Goal: Task Accomplishment & Management: Use online tool/utility

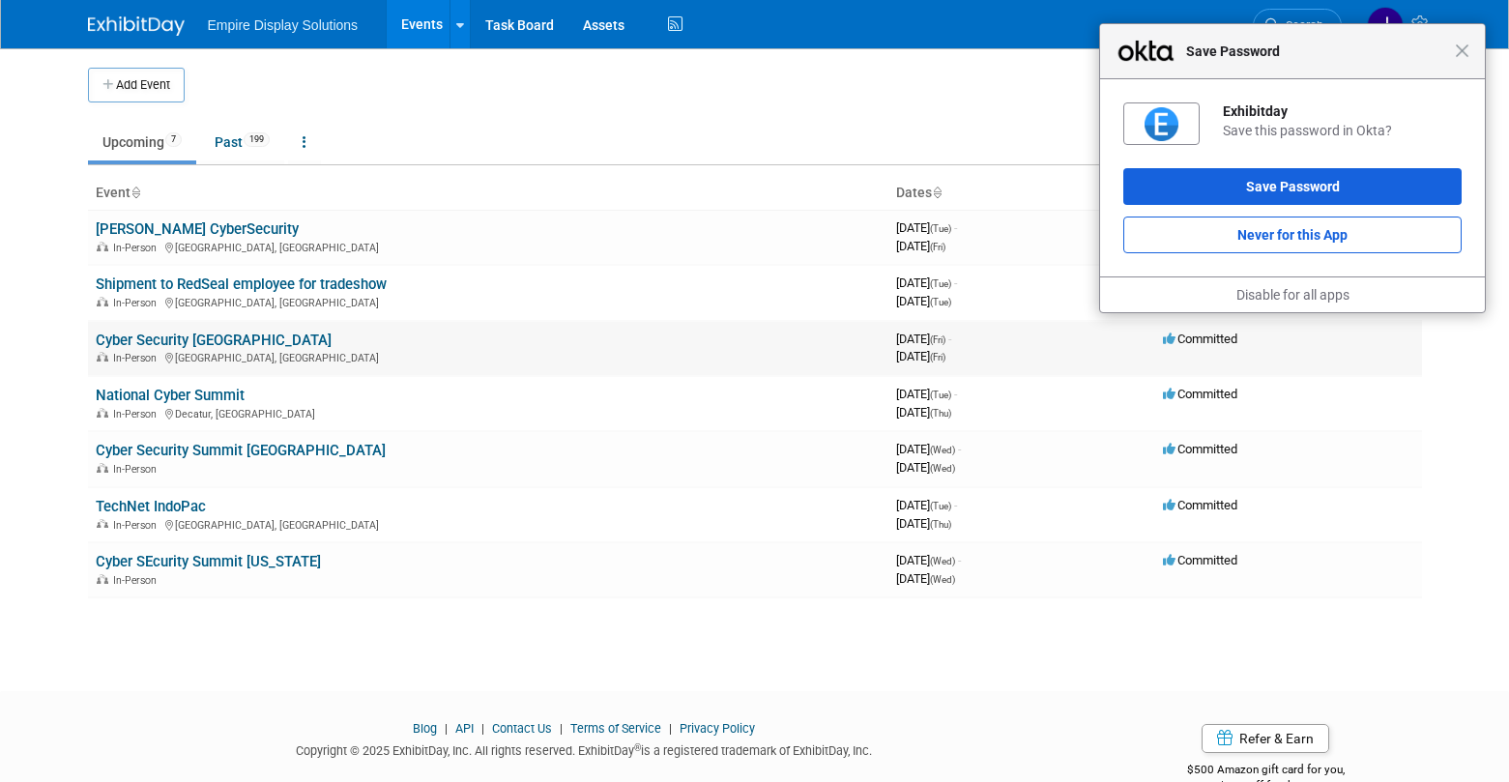
click at [194, 341] on link "Cyber Security [GEOGRAPHIC_DATA]" at bounding box center [214, 340] width 236 height 17
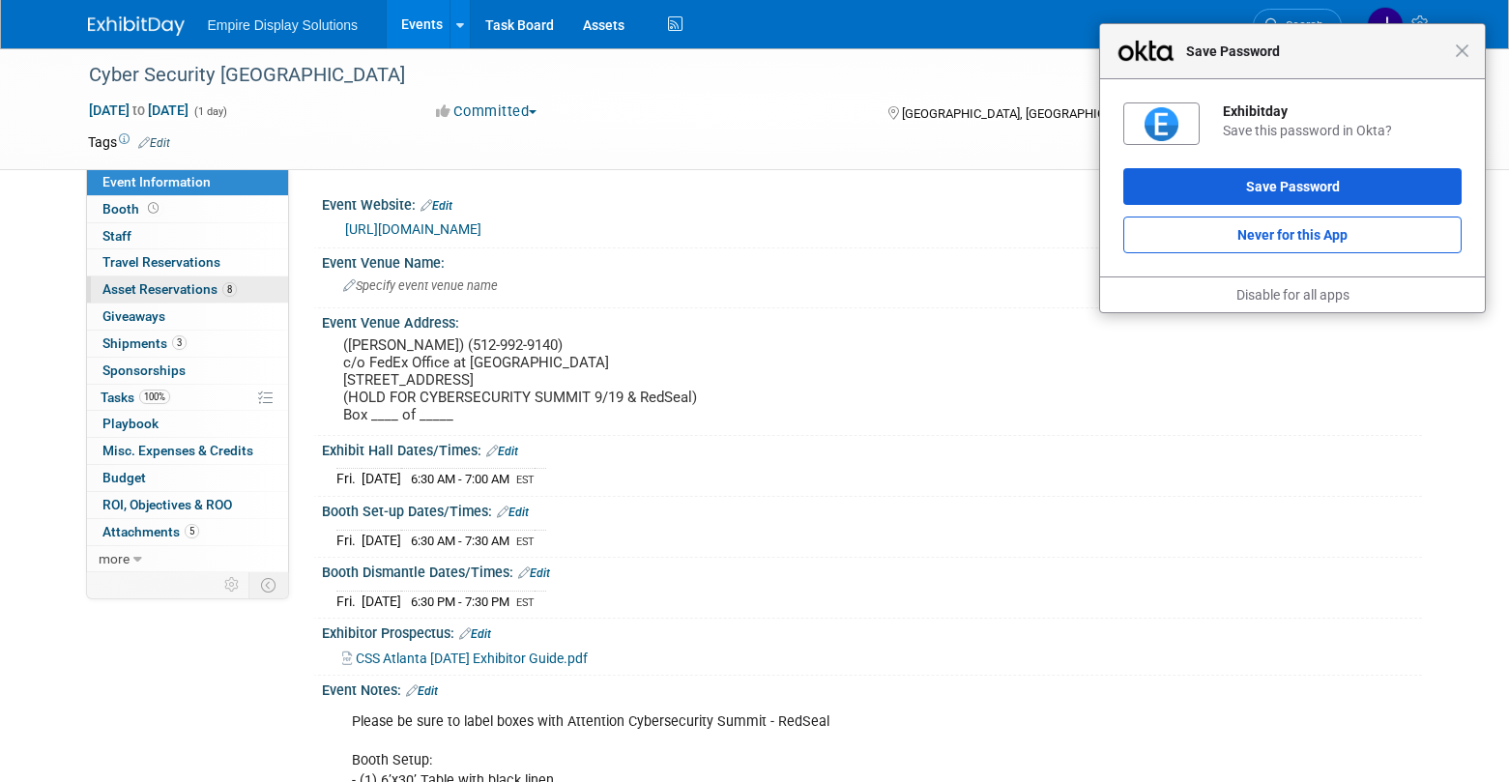
click at [161, 287] on span "Asset Reservations 8" at bounding box center [169, 288] width 134 height 15
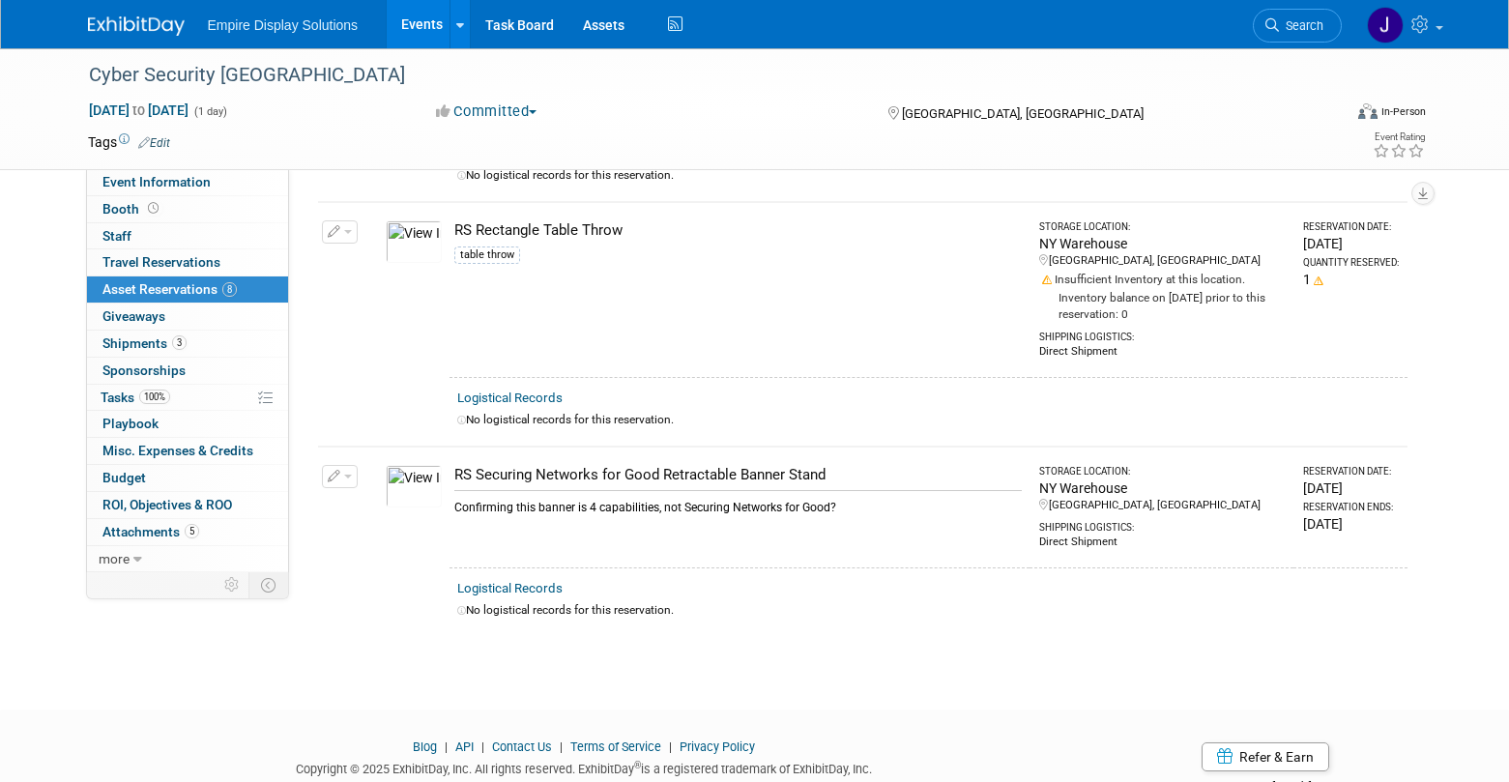
scroll to position [1398, 0]
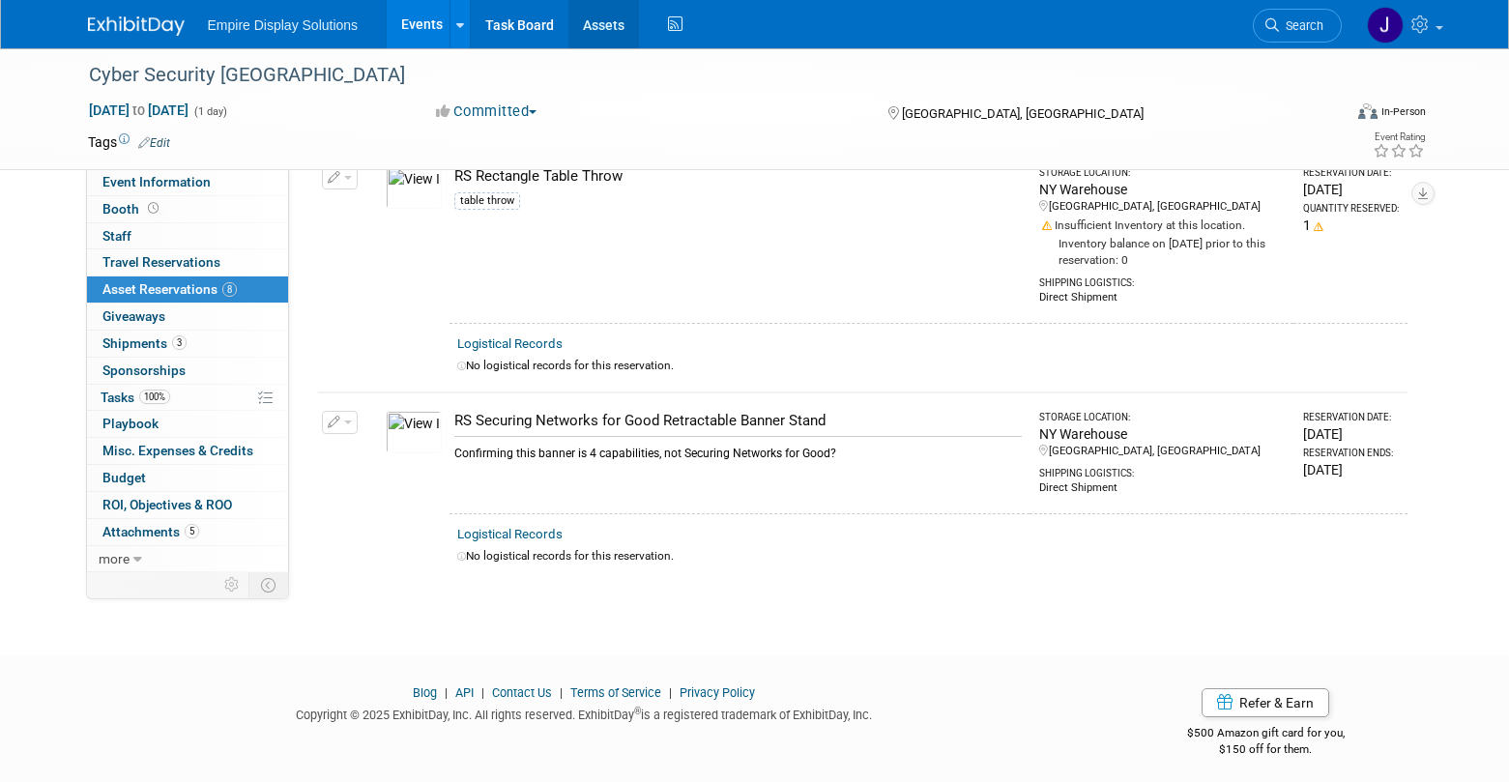
click at [605, 23] on link "Assets" at bounding box center [604, 24] width 71 height 48
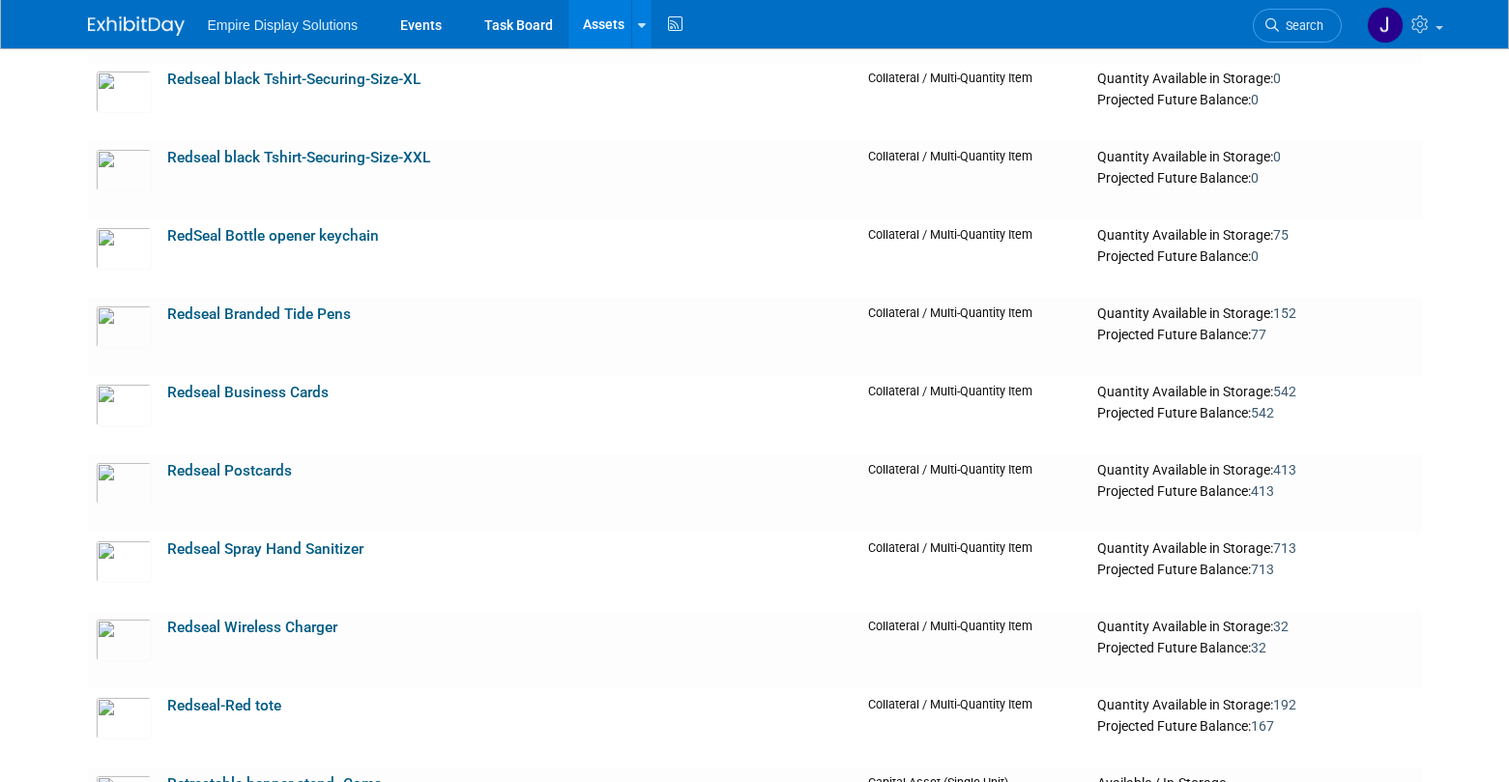
scroll to position [3886, 0]
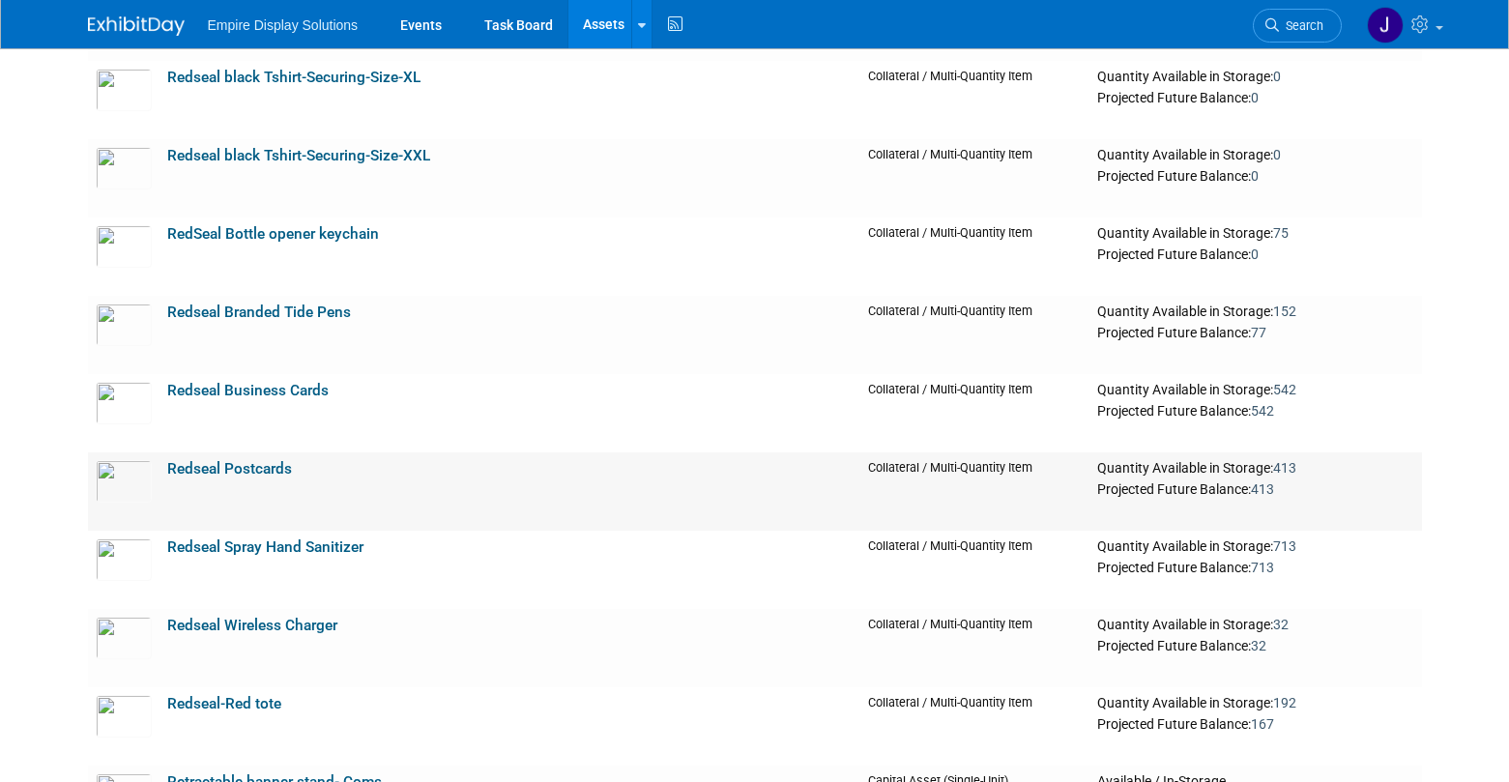
click at [230, 462] on link "Redseal Postcards" at bounding box center [229, 468] width 125 height 17
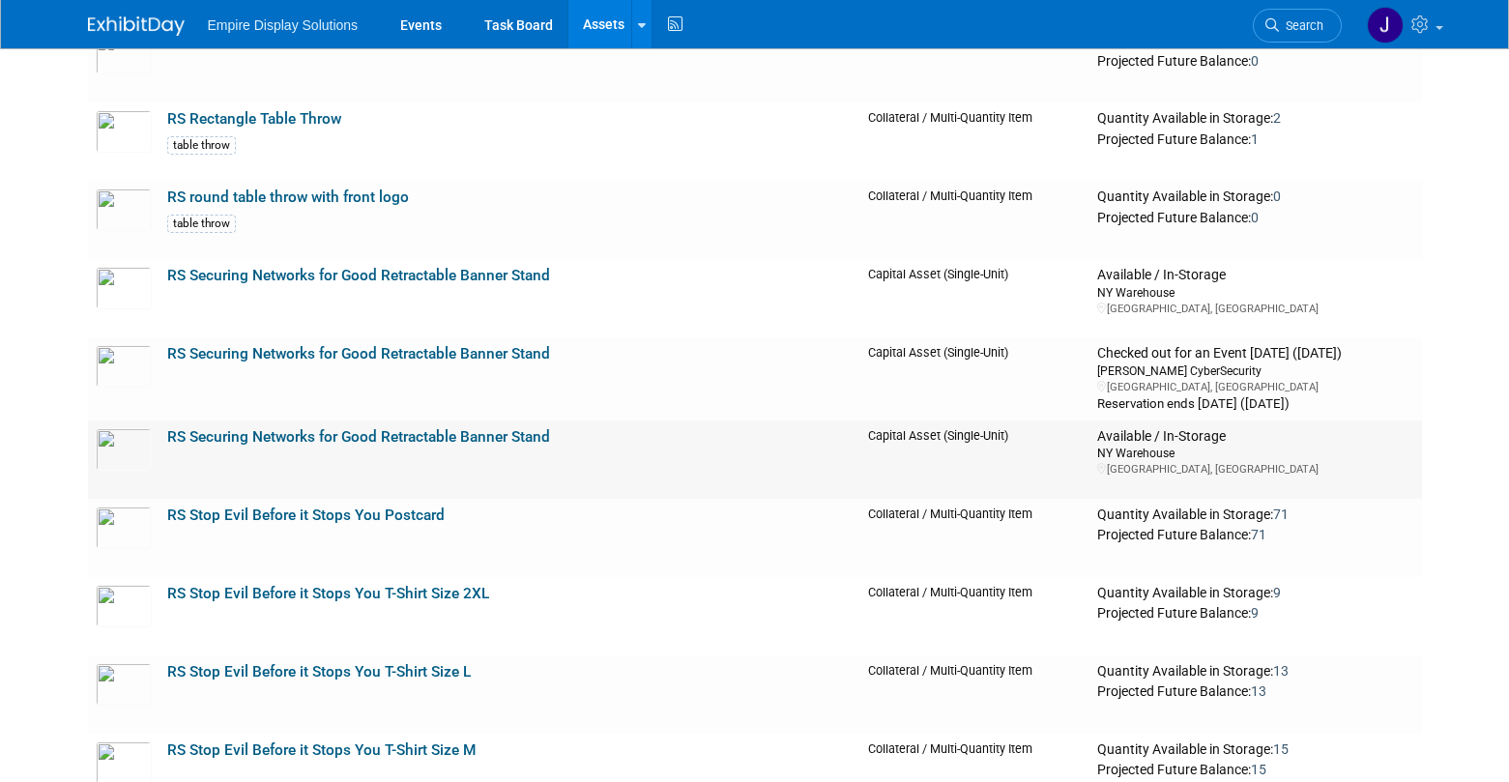
scroll to position [6229, 0]
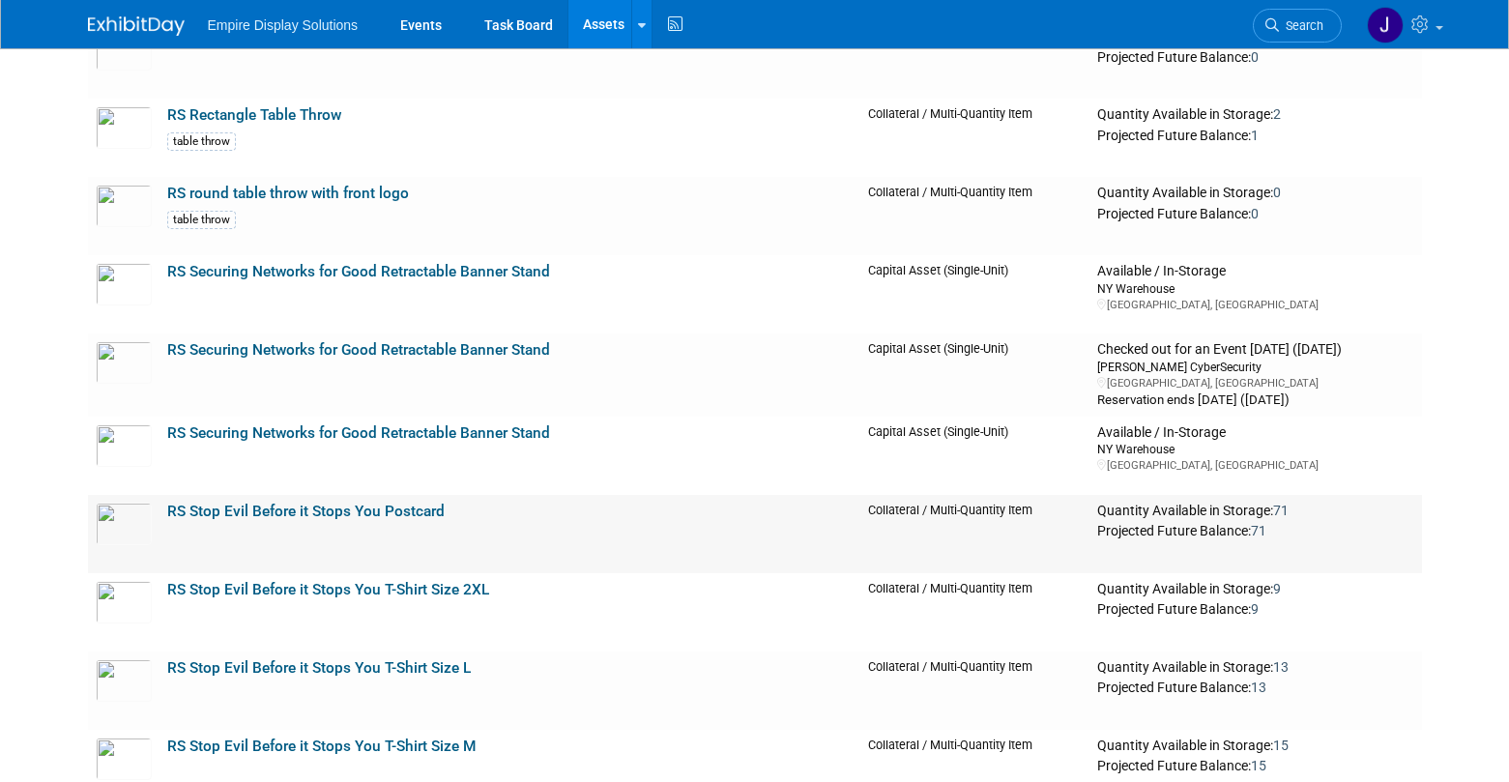
click at [361, 514] on link "RS Stop Evil Before it Stops You Postcard" at bounding box center [305, 511] width 277 height 17
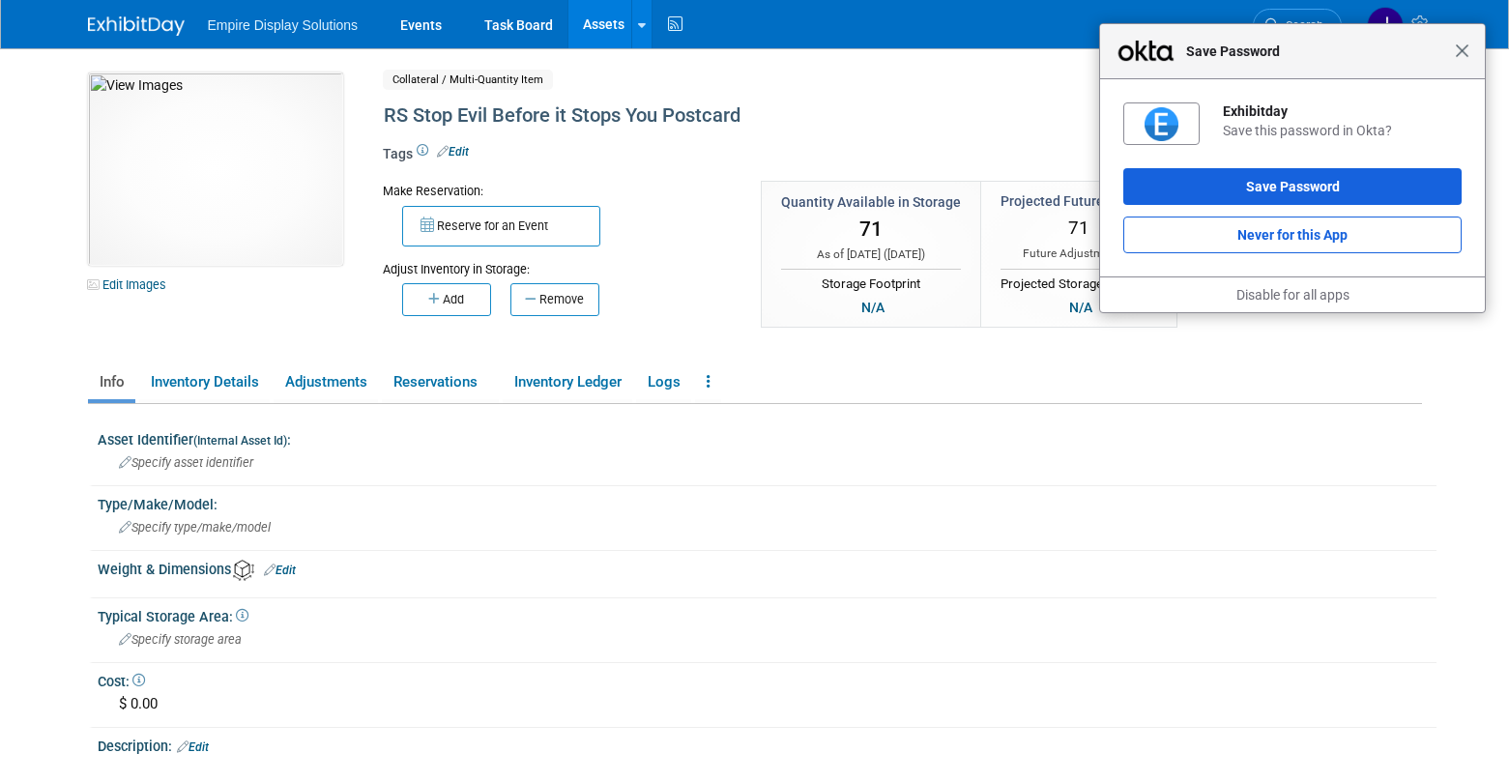
click at [1463, 52] on span "Close" at bounding box center [1462, 51] width 15 height 15
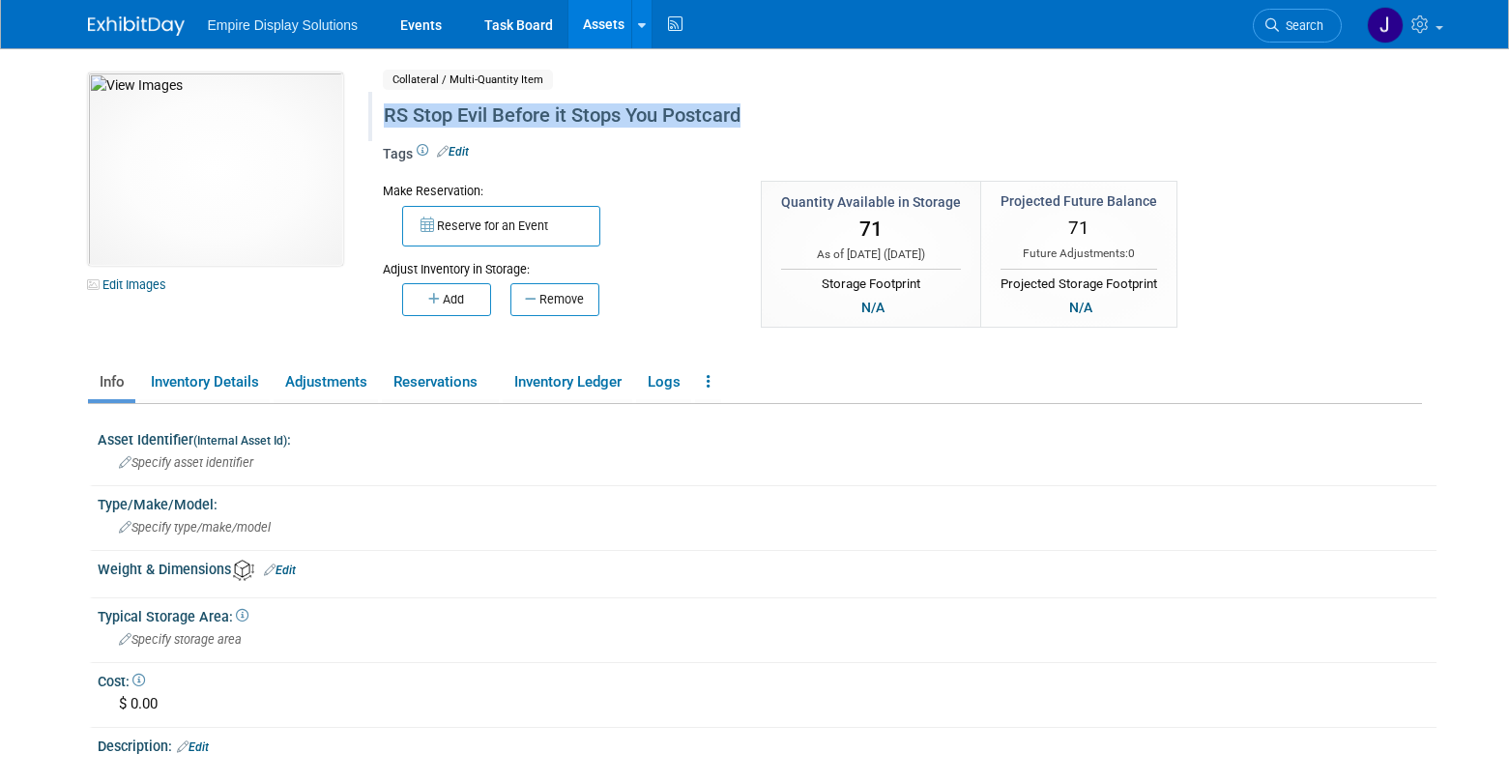
drag, startPoint x: 750, startPoint y: 117, endPoint x: 380, endPoint y: 99, distance: 370.8
click at [380, 99] on div "RS Stop Evil Before it Stops You Postcard" at bounding box center [820, 116] width 886 height 35
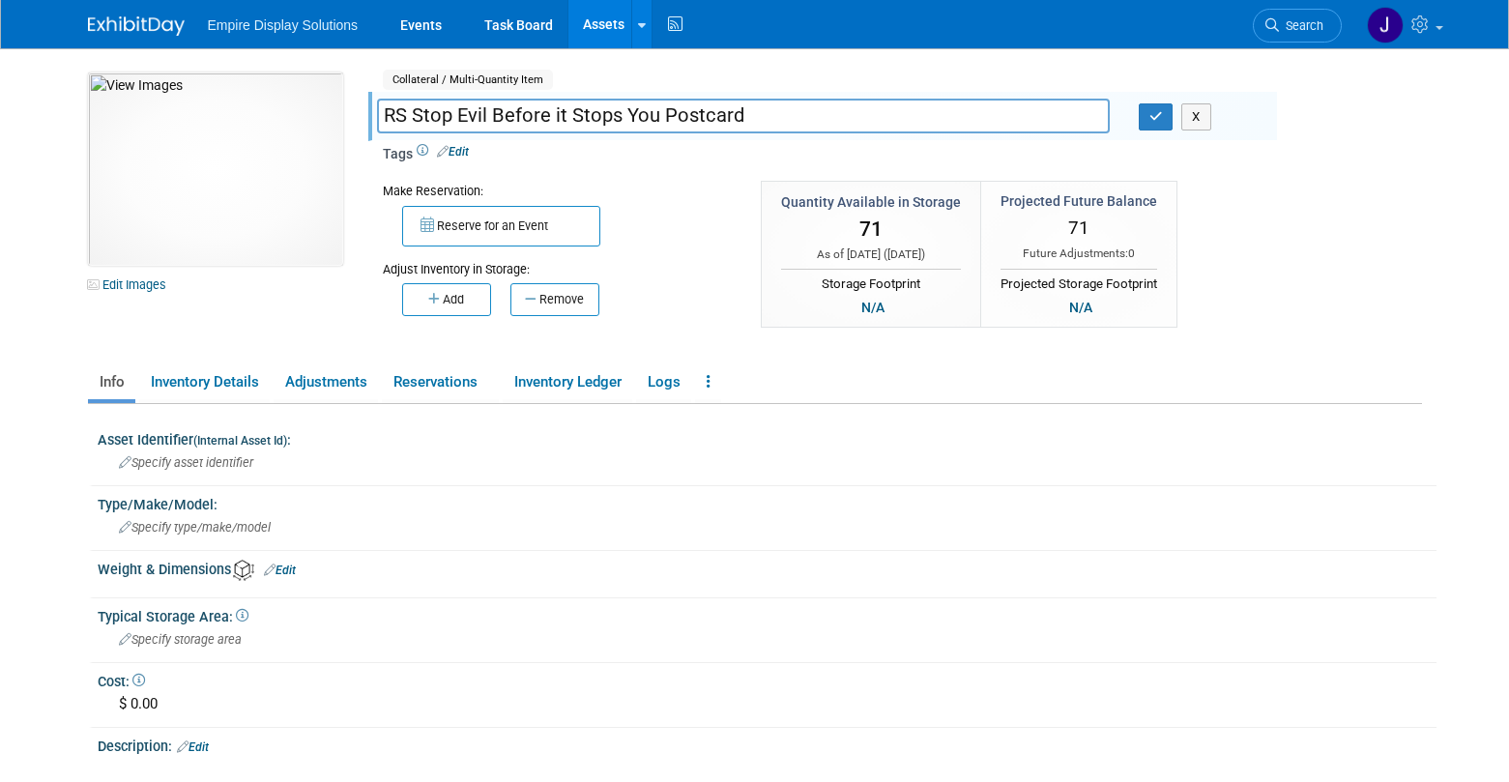
drag, startPoint x: 764, startPoint y: 114, endPoint x: 372, endPoint y: 111, distance: 391.6
click at [372, 110] on div "RS Stop Evil Before it Stops You Postcard" at bounding box center [744, 117] width 762 height 29
click at [418, 30] on link "Events" at bounding box center [421, 24] width 71 height 48
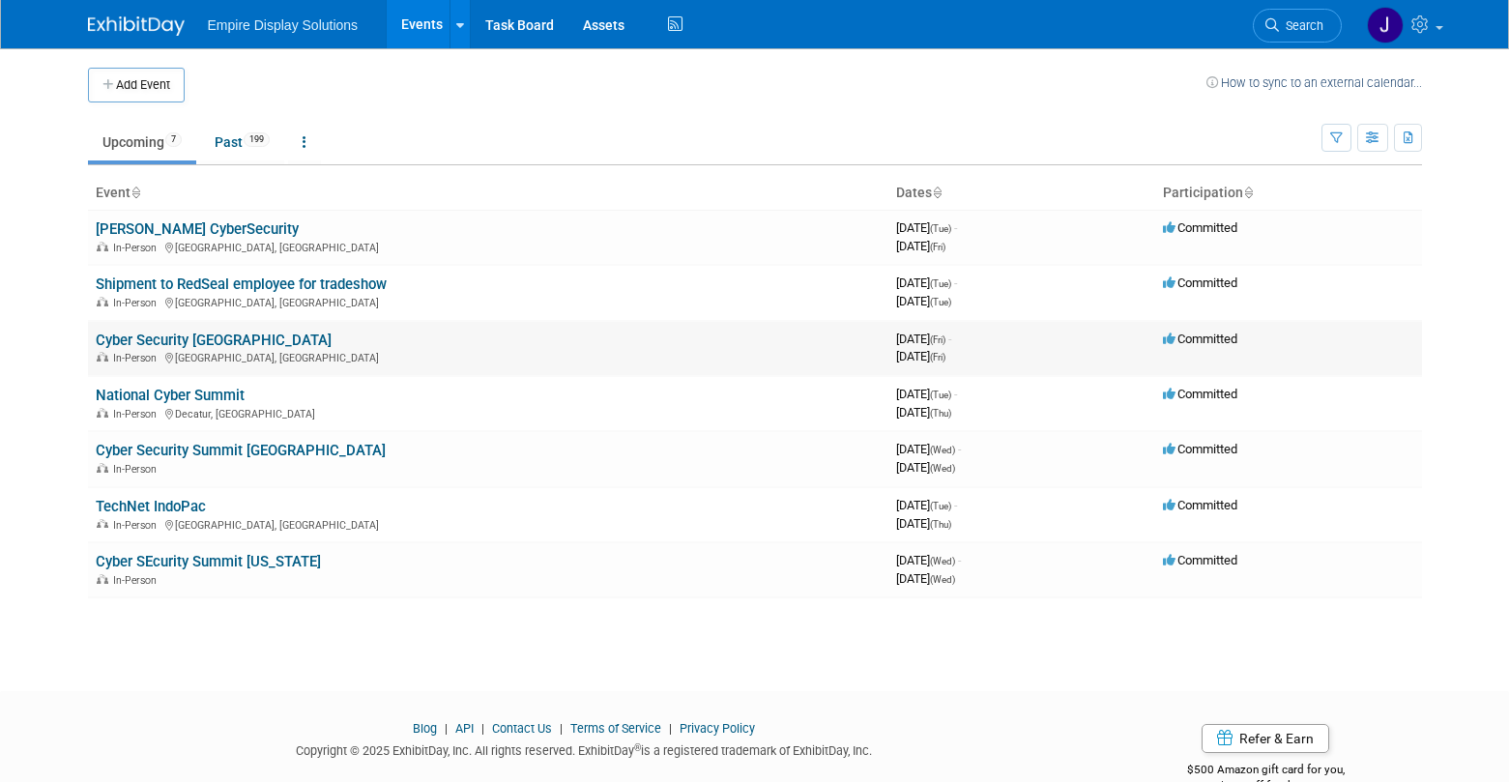
click at [210, 339] on link "Cyber Security [GEOGRAPHIC_DATA]" at bounding box center [214, 340] width 236 height 17
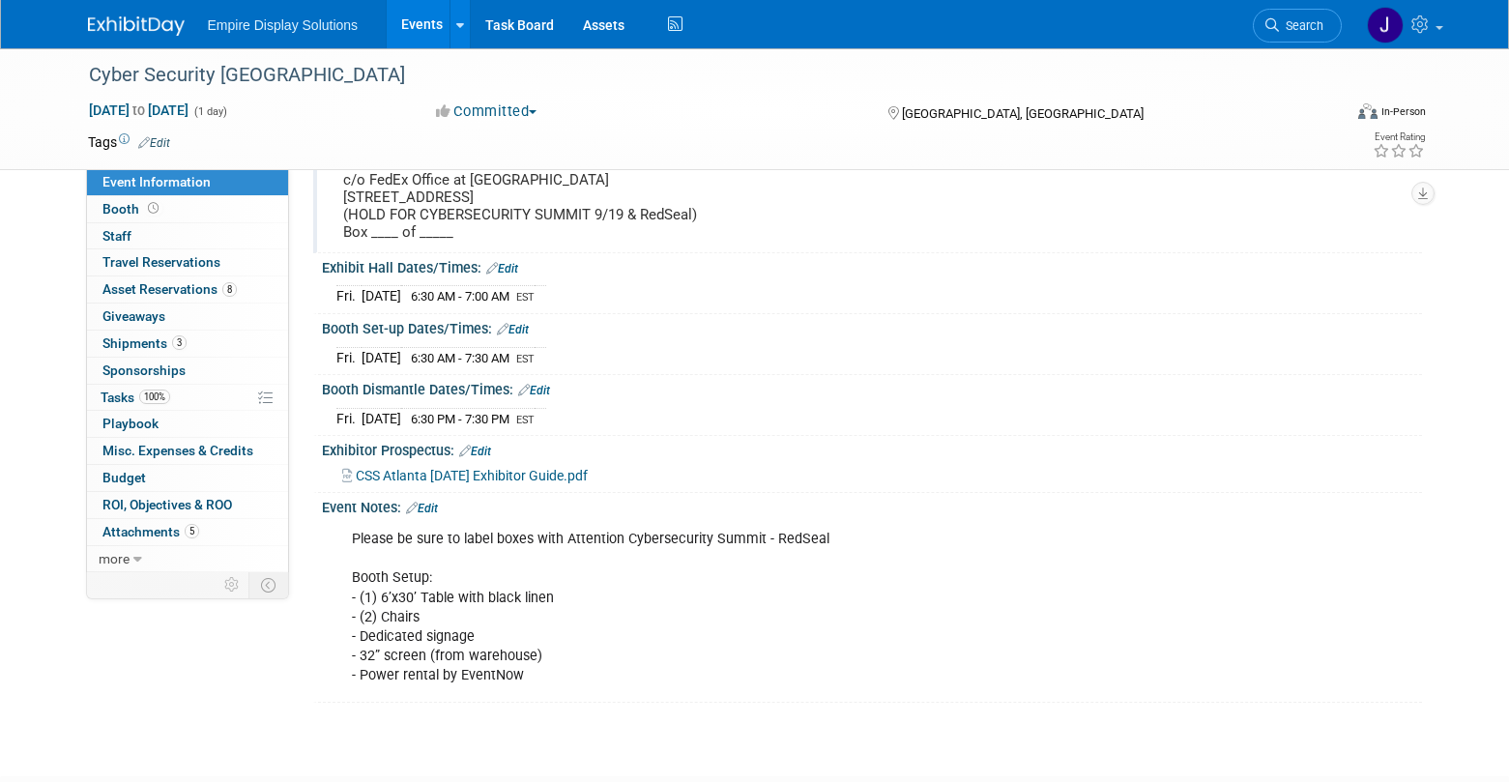
scroll to position [190, 0]
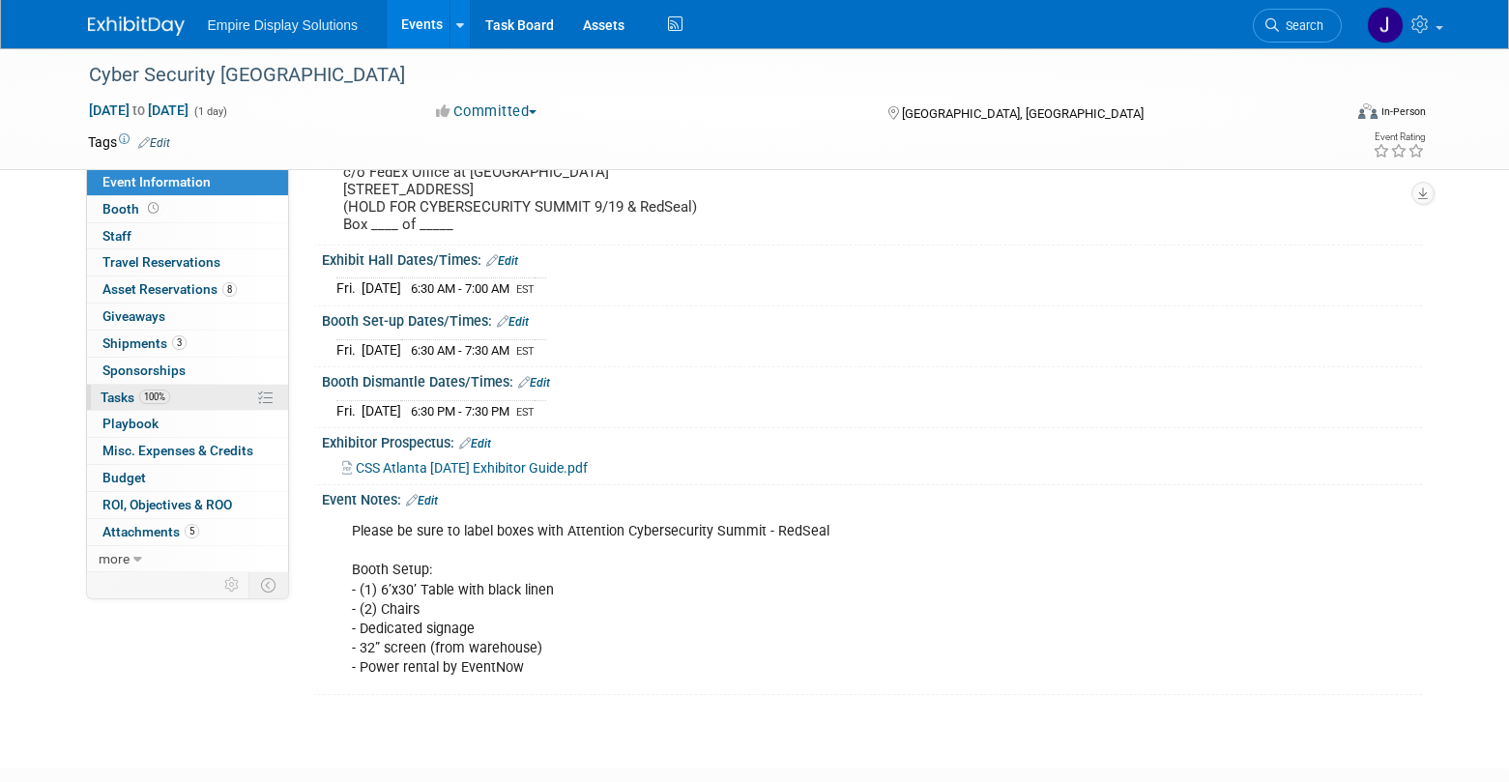
click at [114, 394] on span "Tasks 100%" at bounding box center [136, 397] width 70 height 15
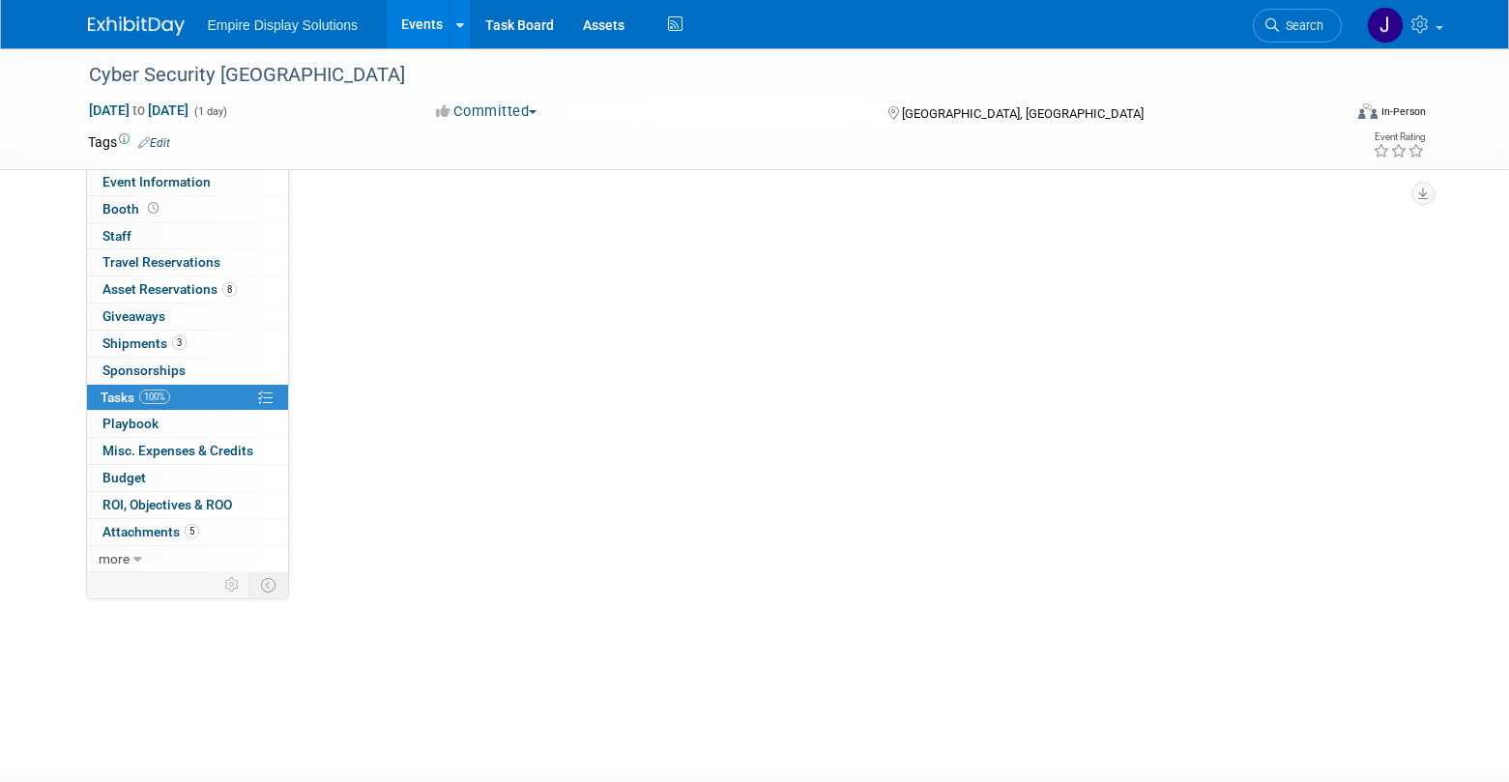
scroll to position [0, 0]
click at [354, 213] on button "New Task" at bounding box center [362, 210] width 89 height 31
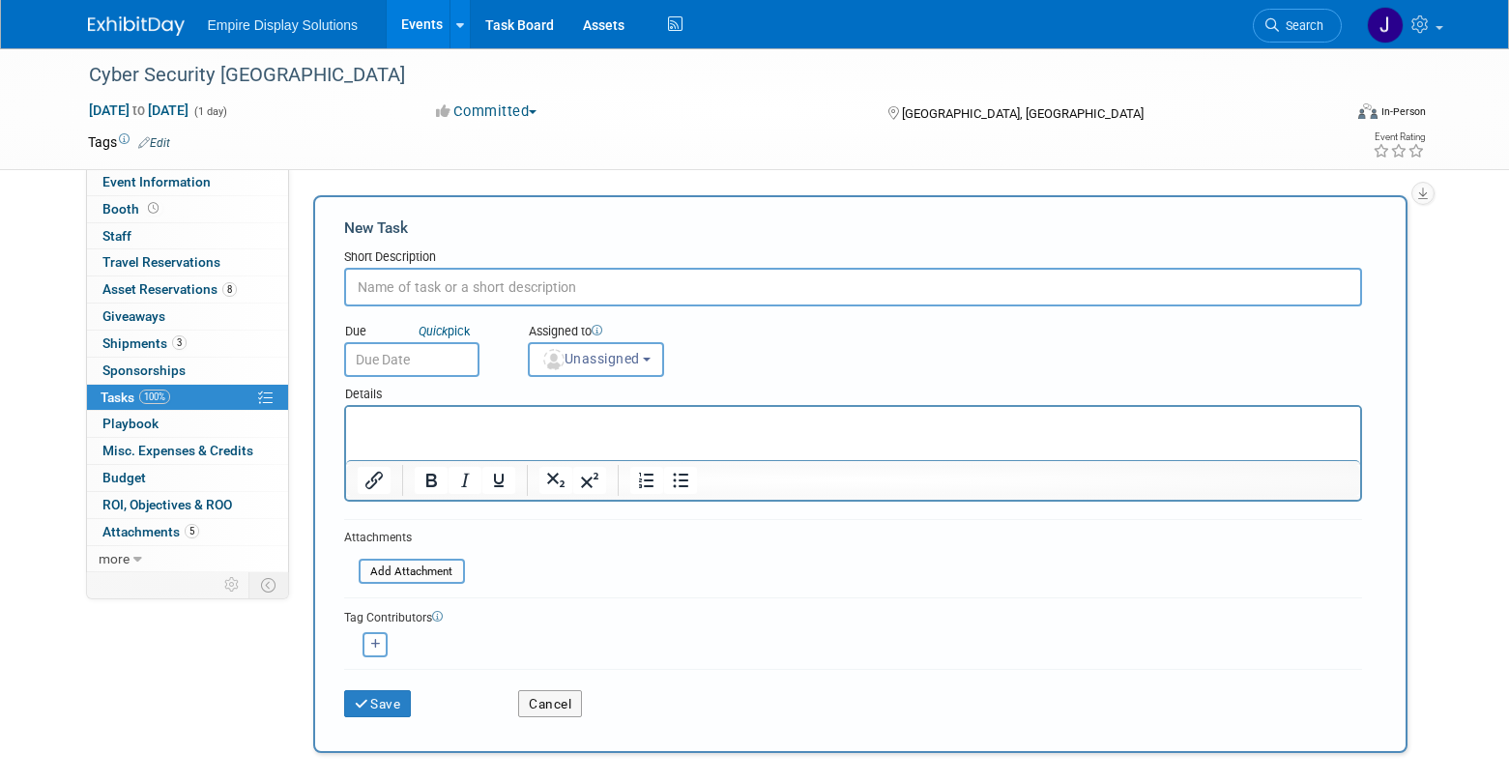
click at [435, 291] on input "text" at bounding box center [853, 287] width 1018 height 39
paste input "RS Stop Evil Before it Stops You Postcard"
type input "Send RS Stop Evil Before it Stops You Postcards to [GEOGRAPHIC_DATA]"
click at [408, 352] on input "text" at bounding box center [411, 359] width 135 height 35
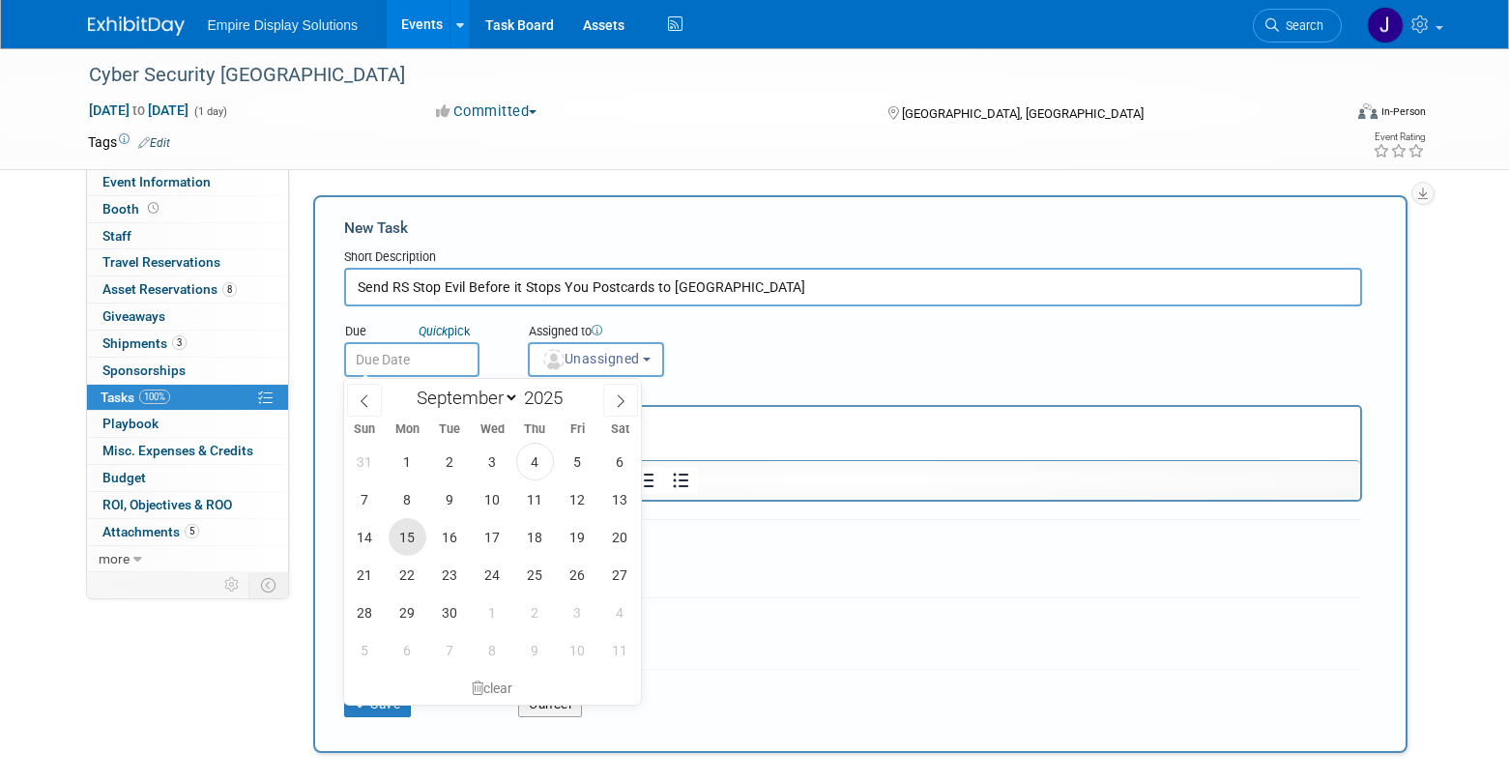
click at [414, 534] on span "15" at bounding box center [408, 537] width 38 height 38
type input "[DATE]"
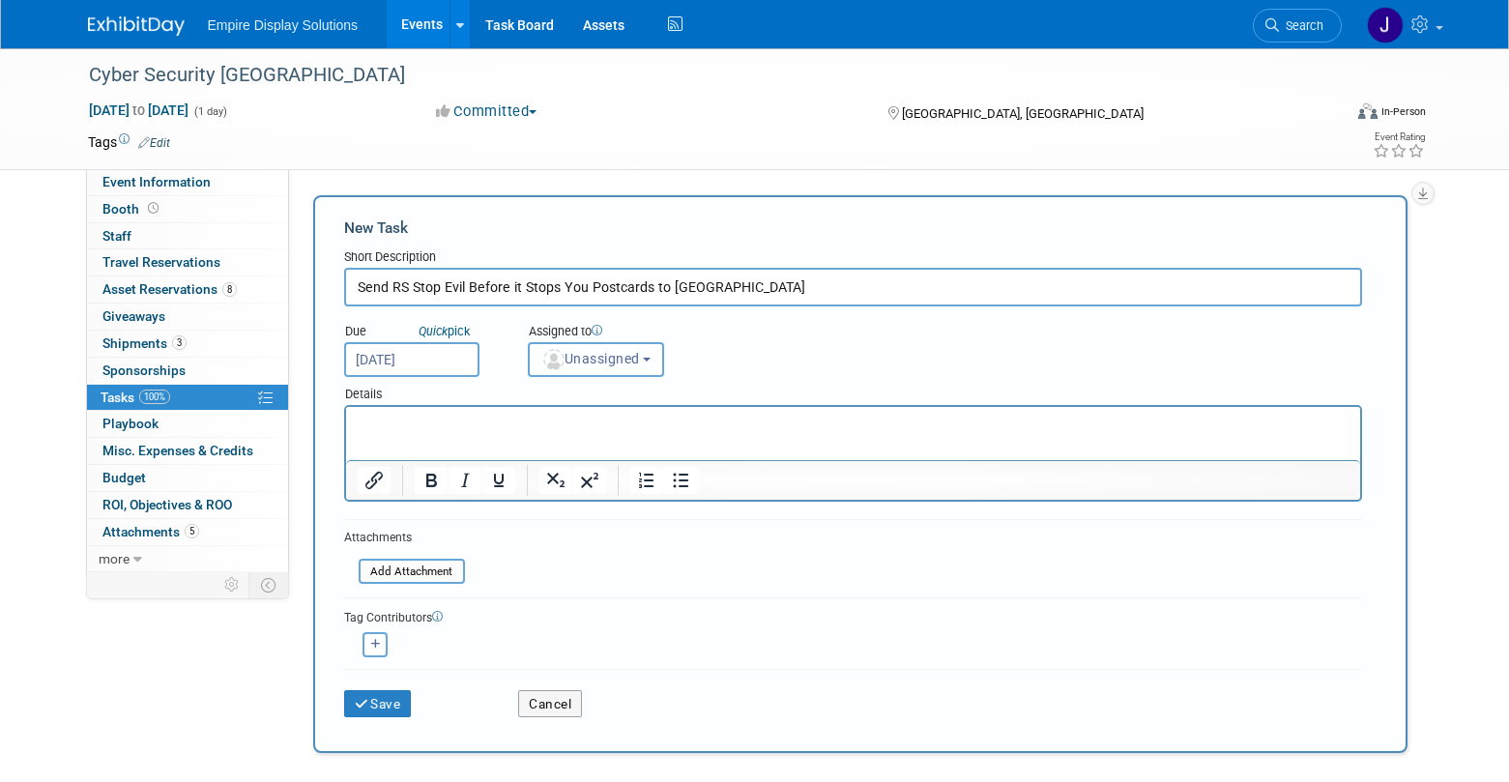
click at [649, 358] on button "Unassigned" at bounding box center [596, 359] width 137 height 35
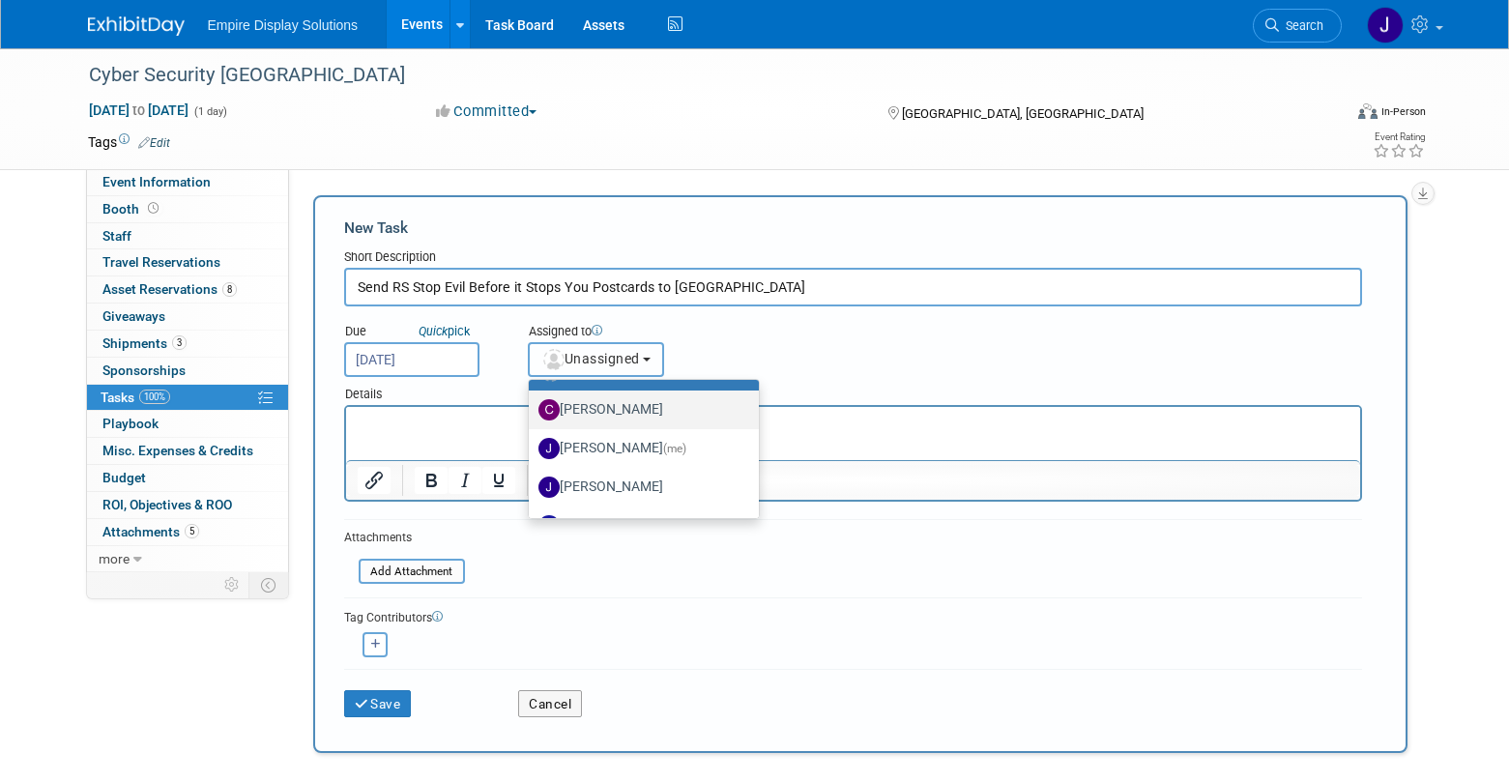
scroll to position [102, 0]
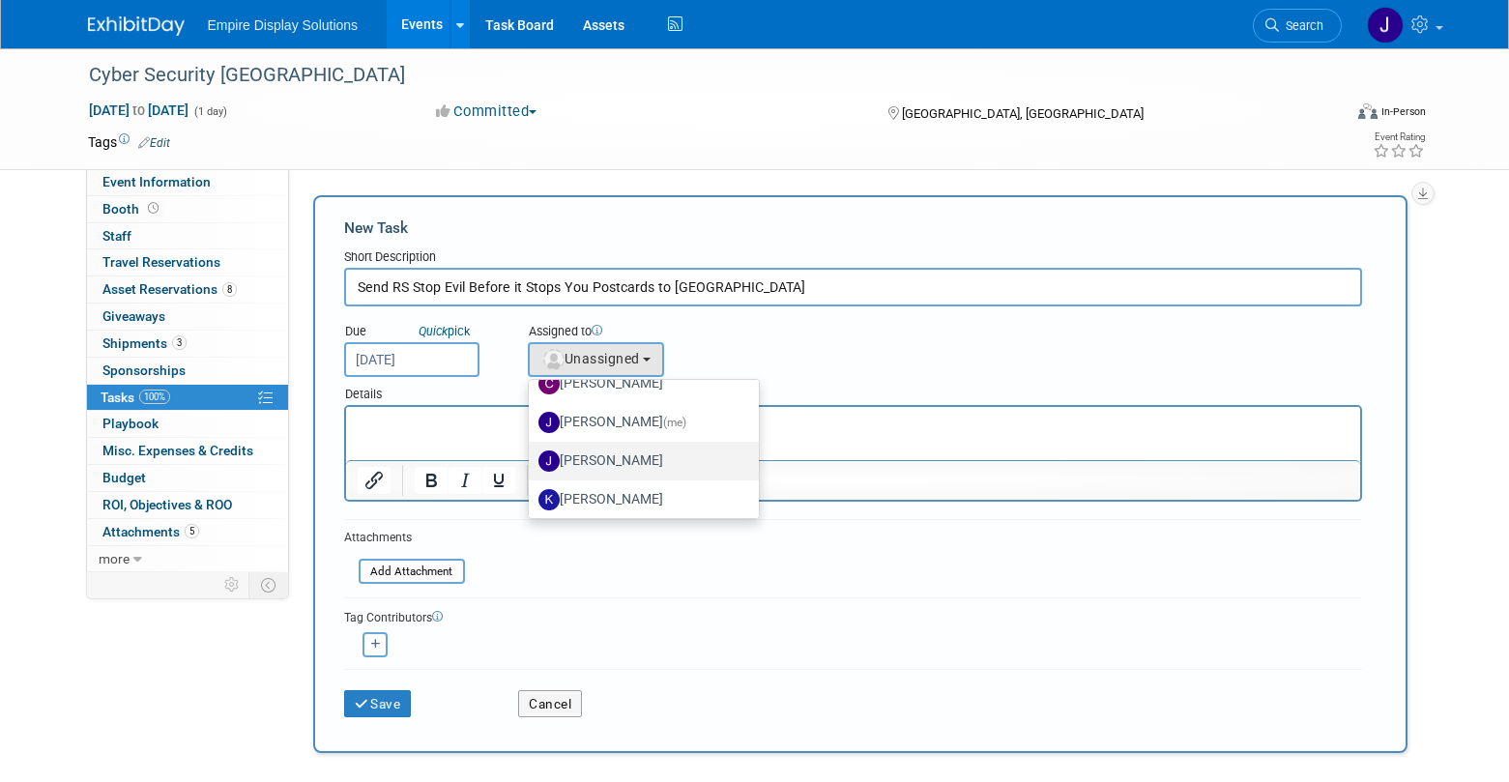
click at [638, 468] on label "[PERSON_NAME]" at bounding box center [640, 461] width 202 height 31
click at [532, 465] on input "[PERSON_NAME]" at bounding box center [525, 458] width 13 height 13
select select "d4550efa-913f-4d0f-84b6-87a8ca23c31c"
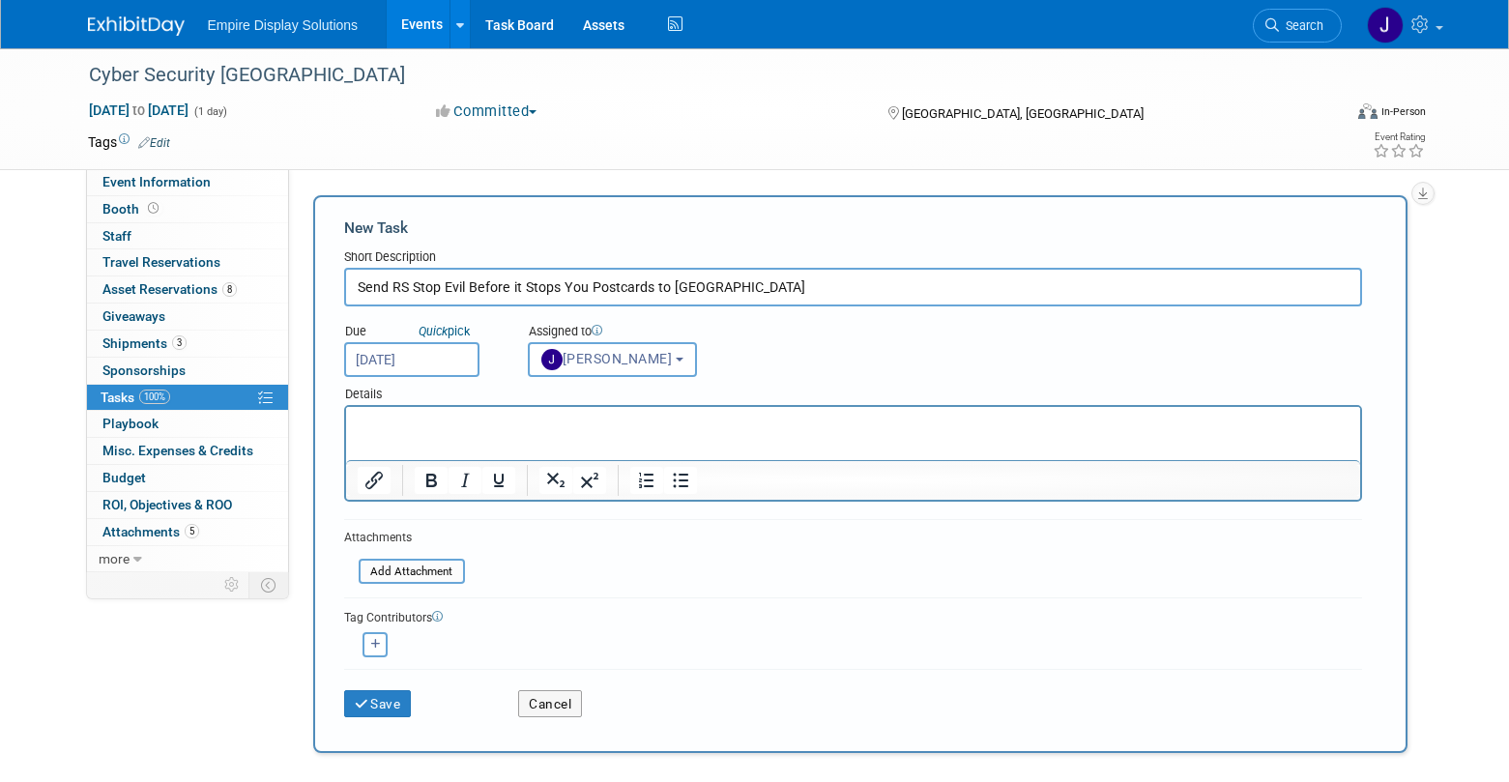
click at [551, 434] on html at bounding box center [852, 420] width 1014 height 27
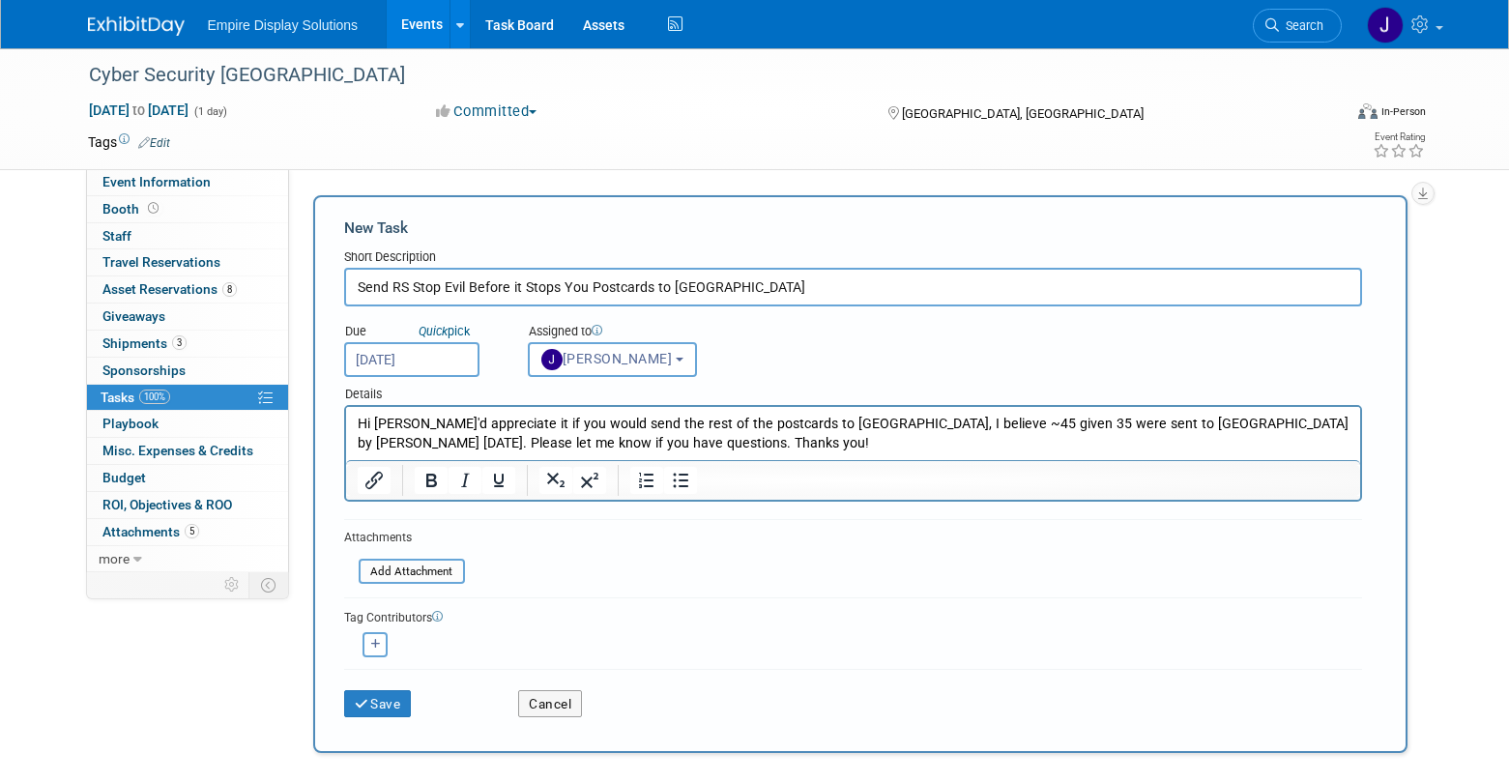
scroll to position [44, 0]
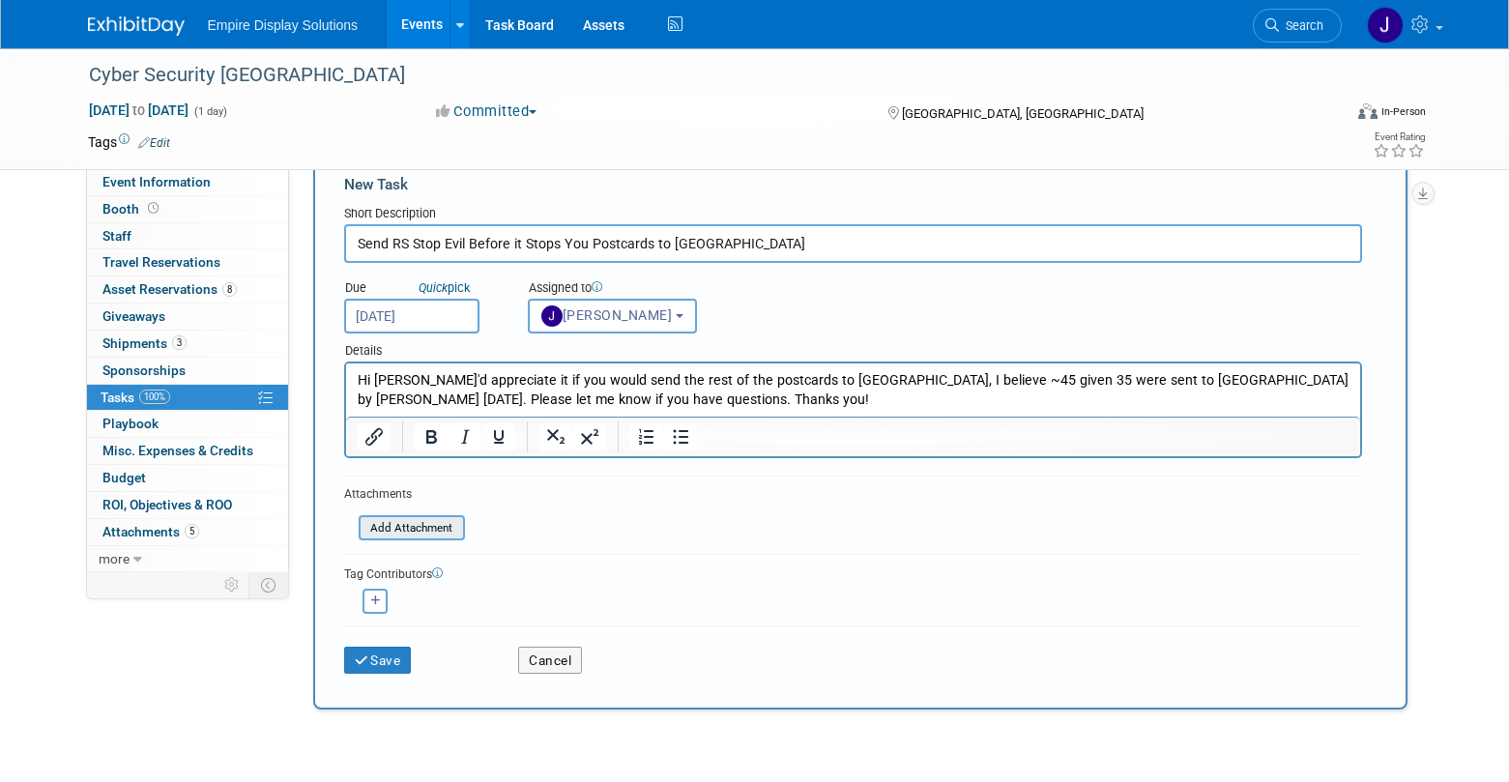
click at [426, 522] on input "file" at bounding box center [348, 528] width 230 height 22
click at [392, 246] on input "Send RS Stop Evil Before it Stops You Postcards to [GEOGRAPHIC_DATA]" at bounding box center [853, 243] width 1018 height 39
click at [715, 245] on input "Send 'RS Stop Evil Before it Stops You Postcards to [GEOGRAPHIC_DATA]" at bounding box center [853, 243] width 1018 height 39
type input "Send 'RS Stop Evil Before it Stops You Postcards to [GEOGRAPHIC_DATA]'"
click at [379, 659] on button "Save" at bounding box center [378, 660] width 68 height 27
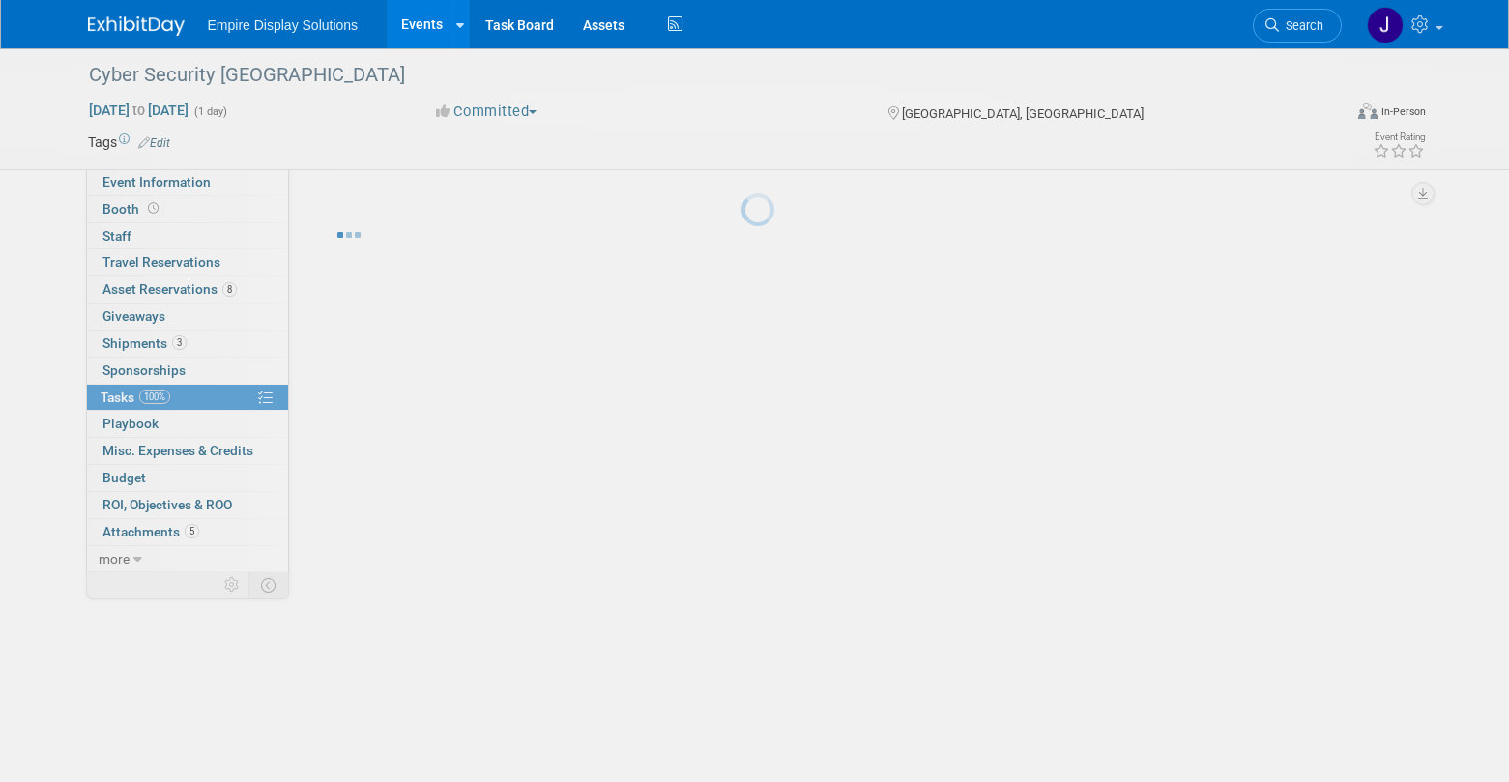
scroll to position [0, 0]
